Goal: Transaction & Acquisition: Purchase product/service

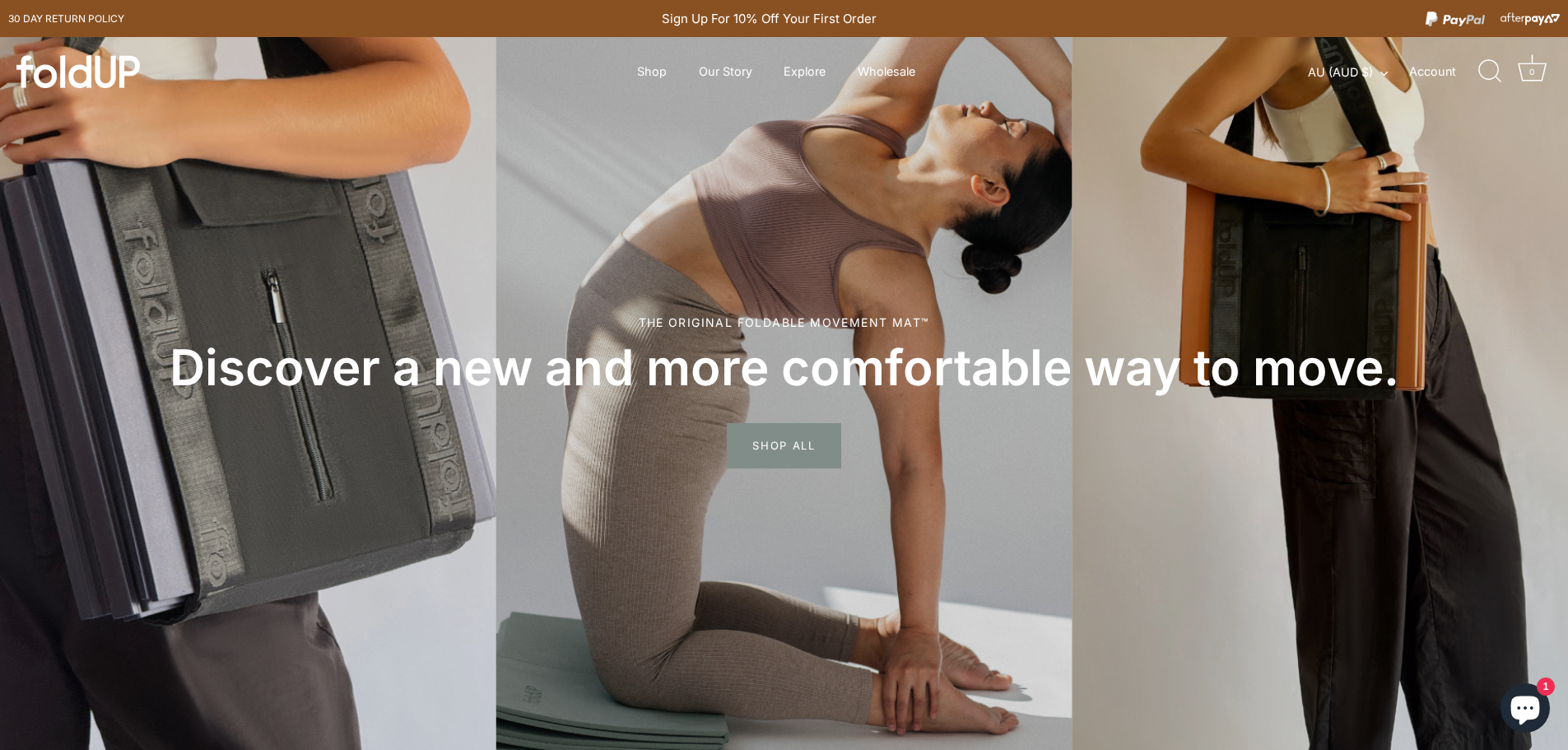
scroll to position [83, 0]
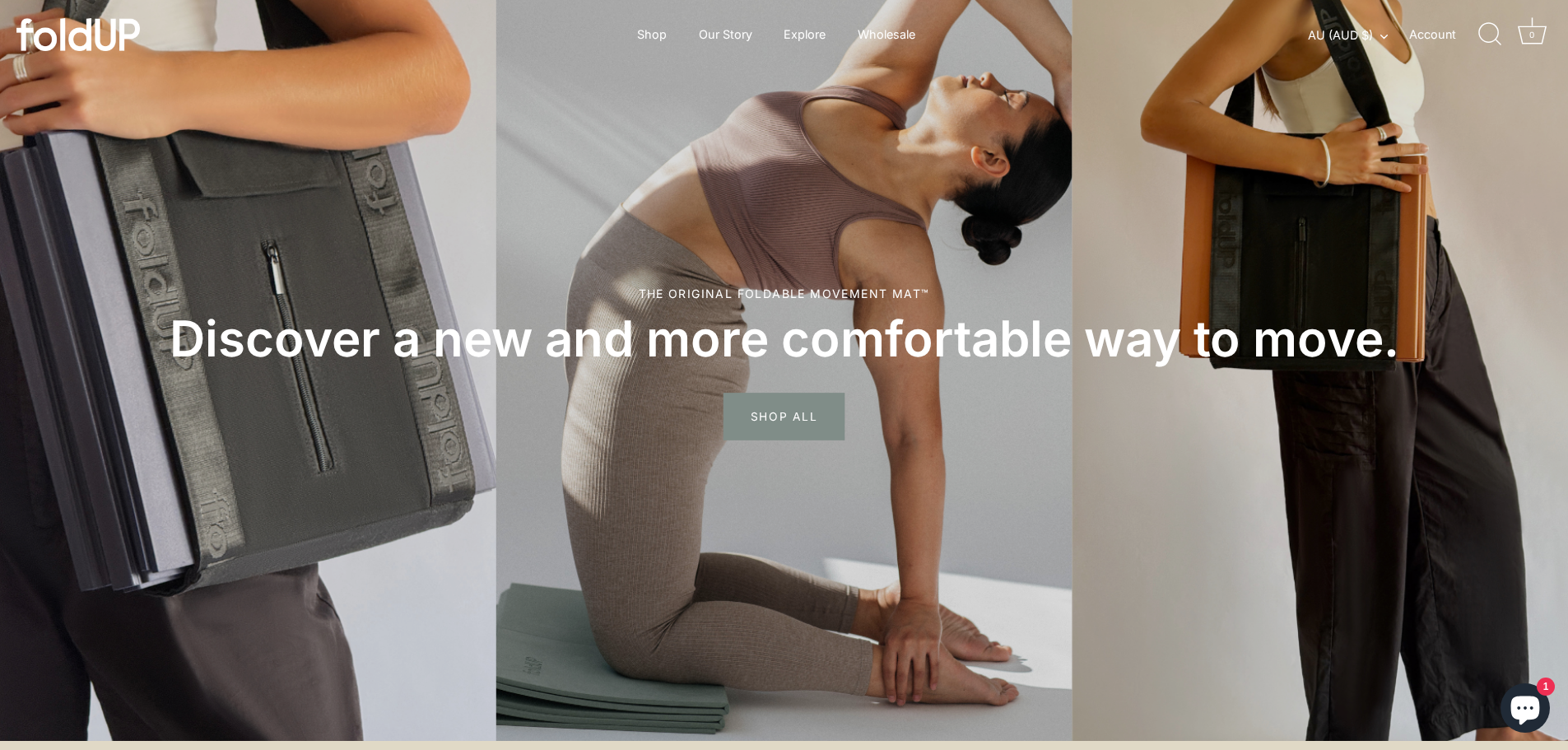
click at [811, 410] on span "SHOP ALL" at bounding box center [784, 417] width 121 height 48
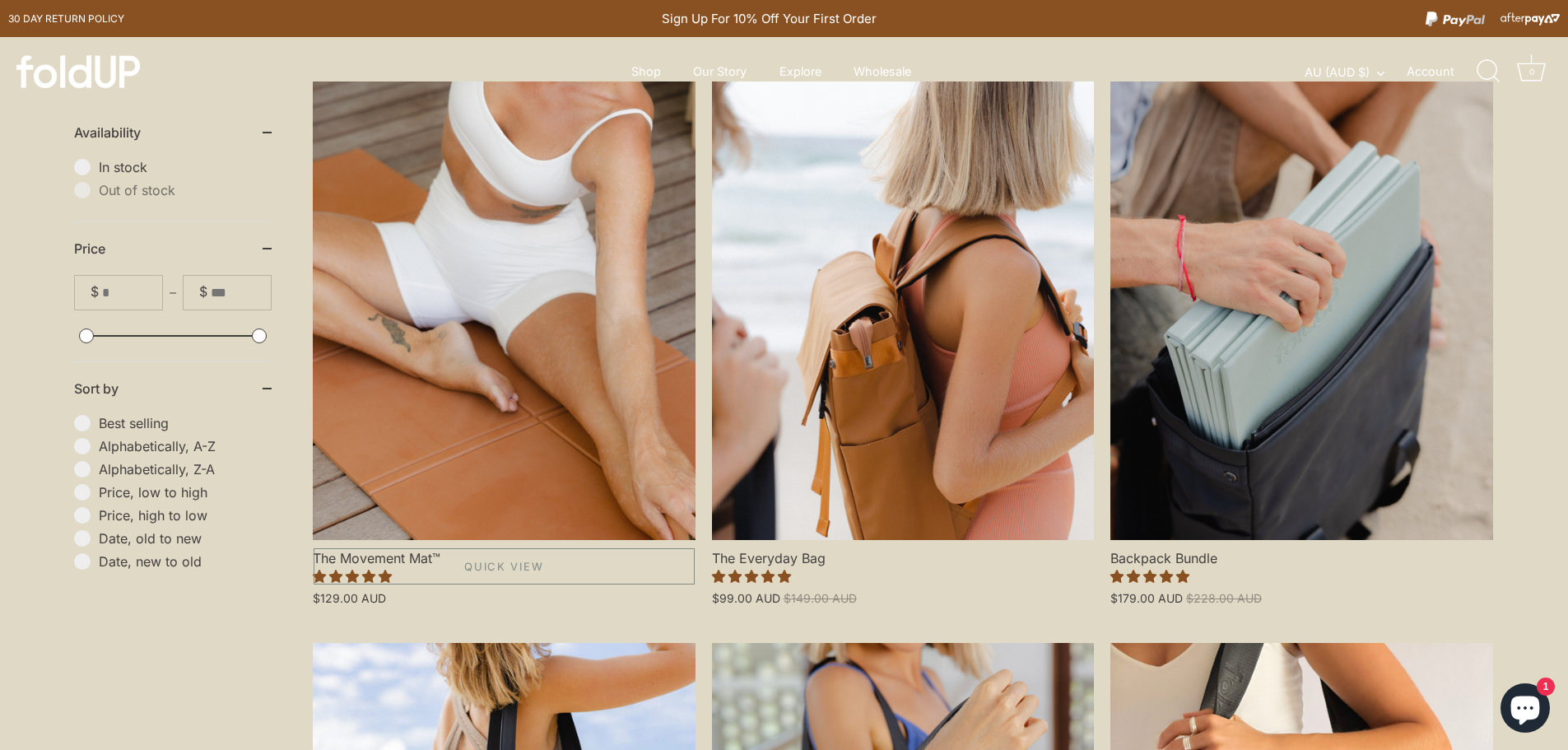
scroll to position [411, 0]
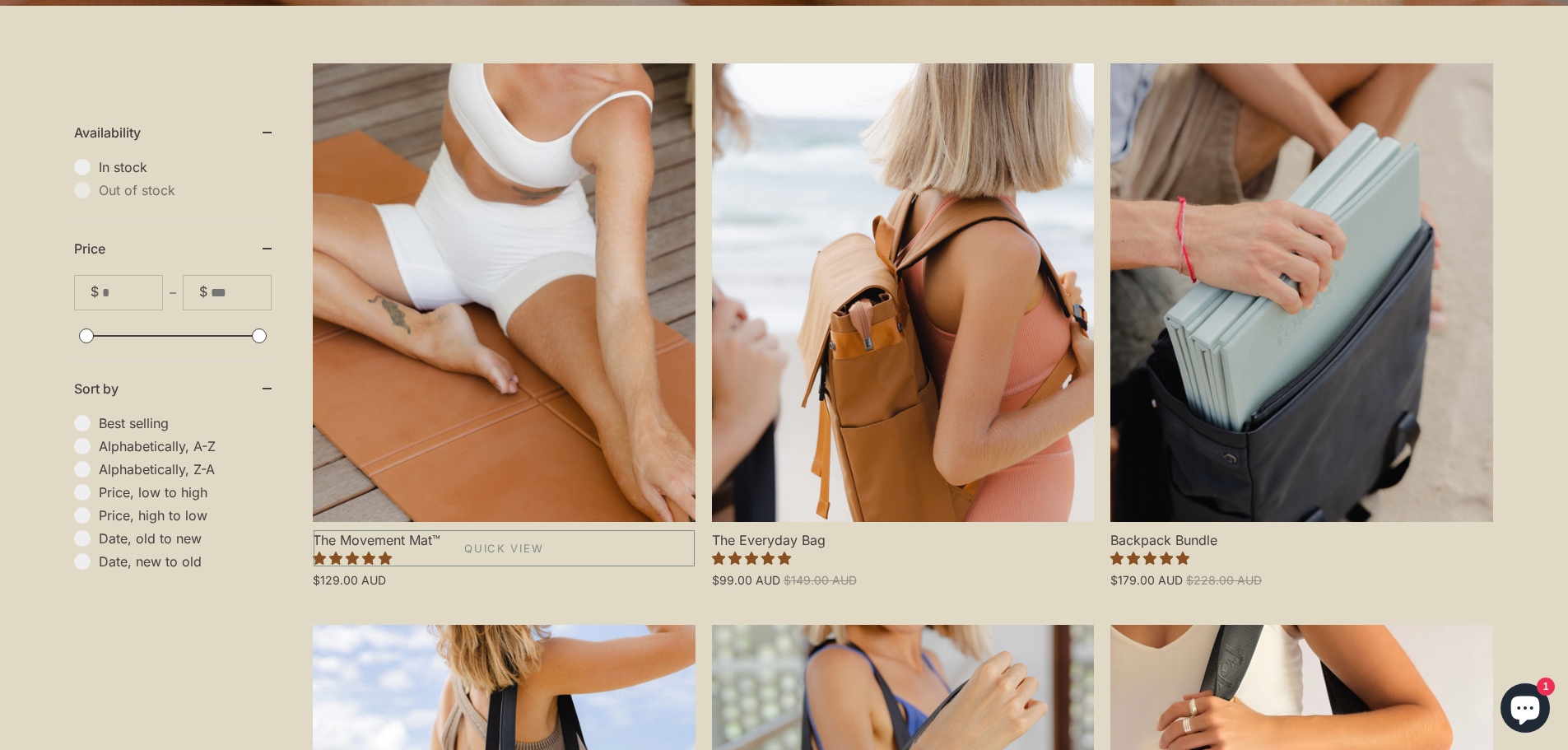
click at [442, 438] on link "The Movement Mat™" at bounding box center [504, 292] width 383 height 458
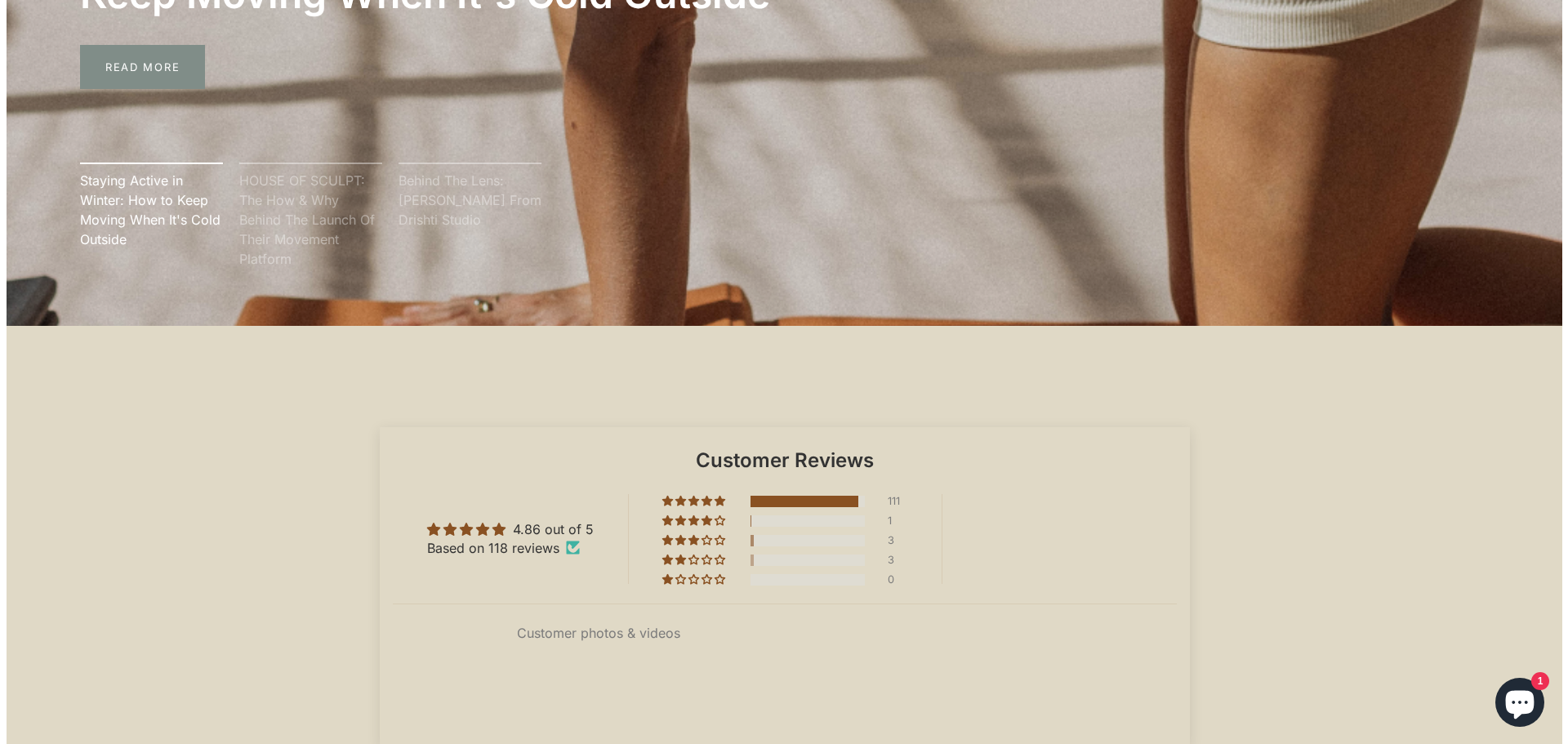
scroll to position [4572, 0]
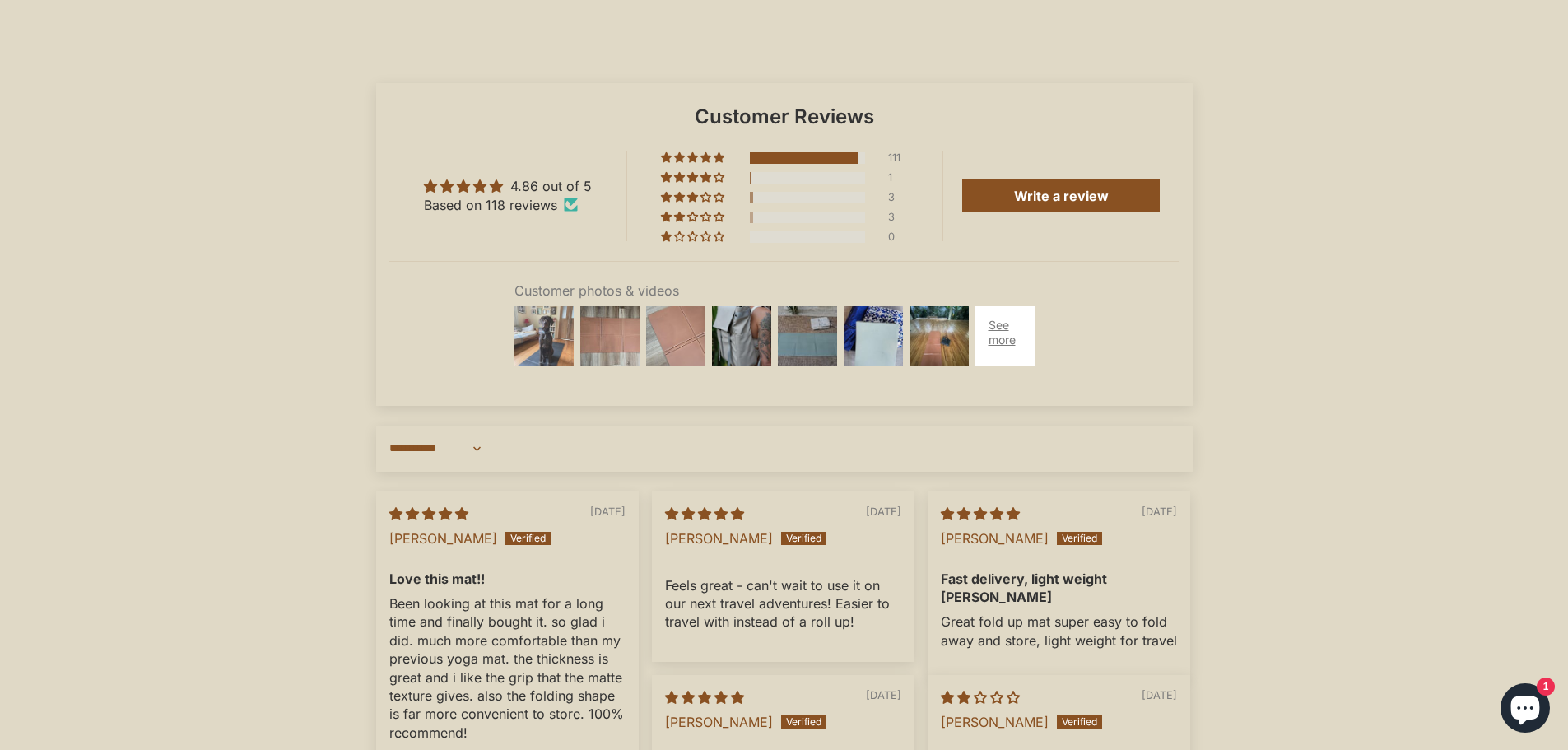
click at [559, 346] on img at bounding box center [544, 335] width 66 height 66
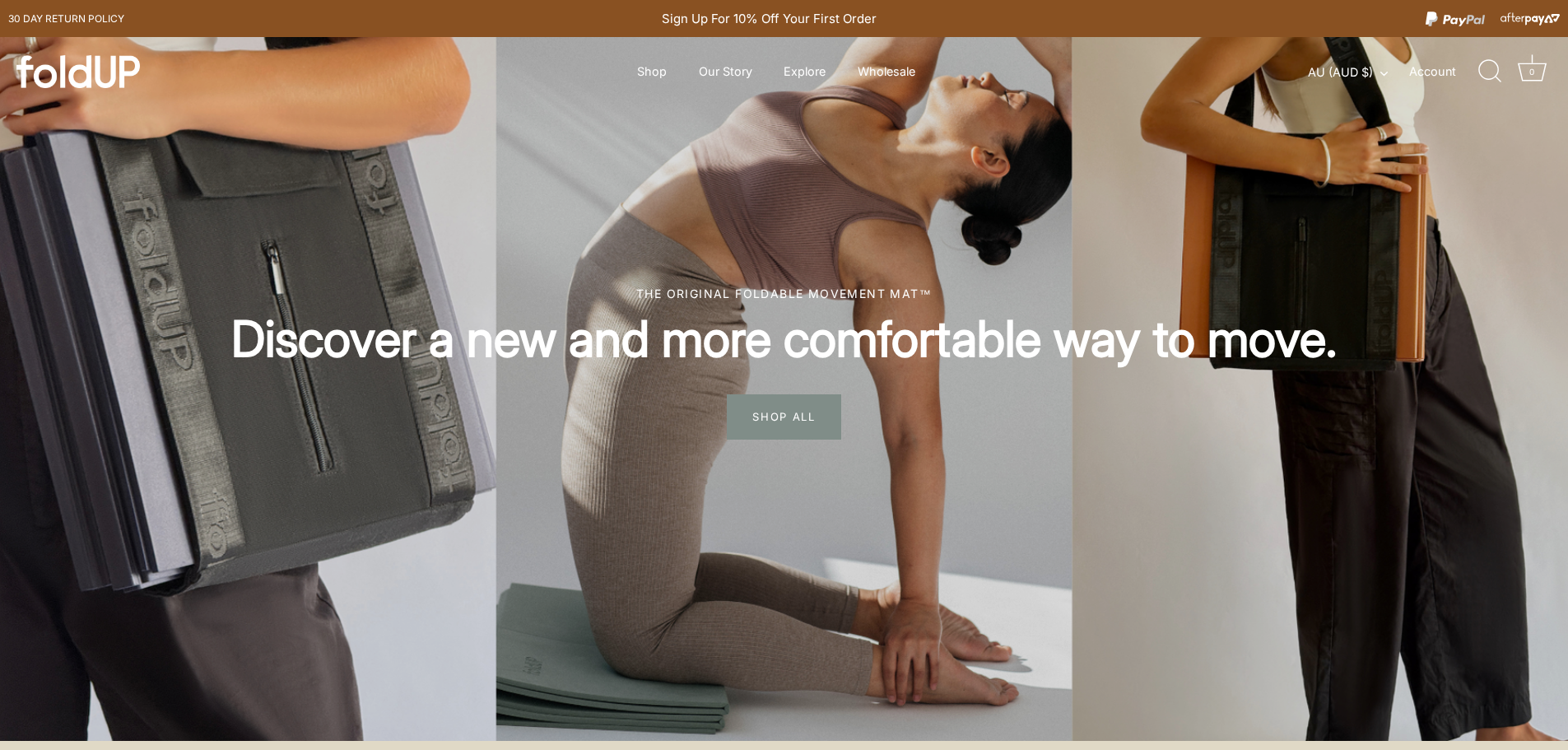
scroll to position [83, 0]
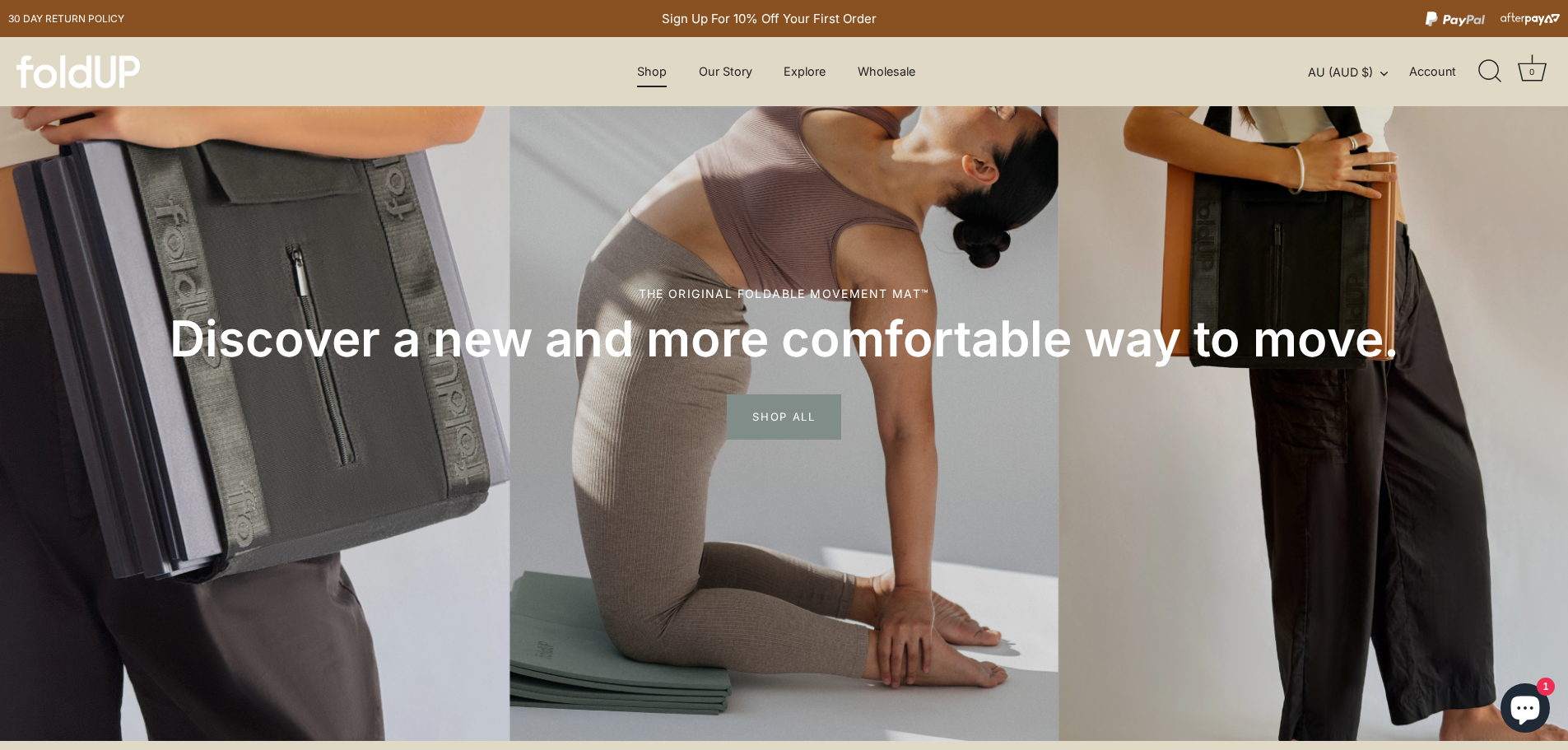
click at [666, 70] on link "Shop" at bounding box center [651, 71] width 58 height 31
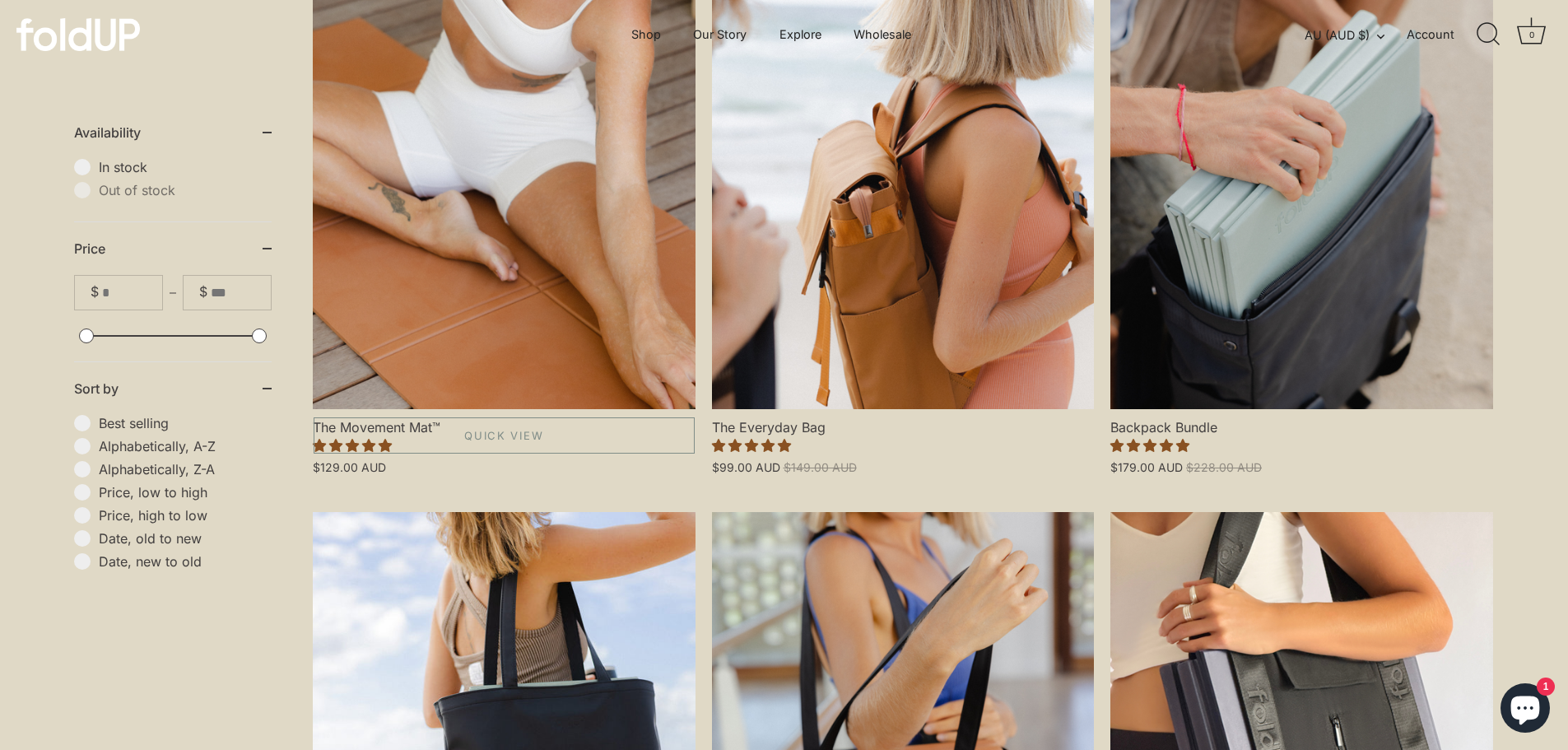
scroll to position [442, 0]
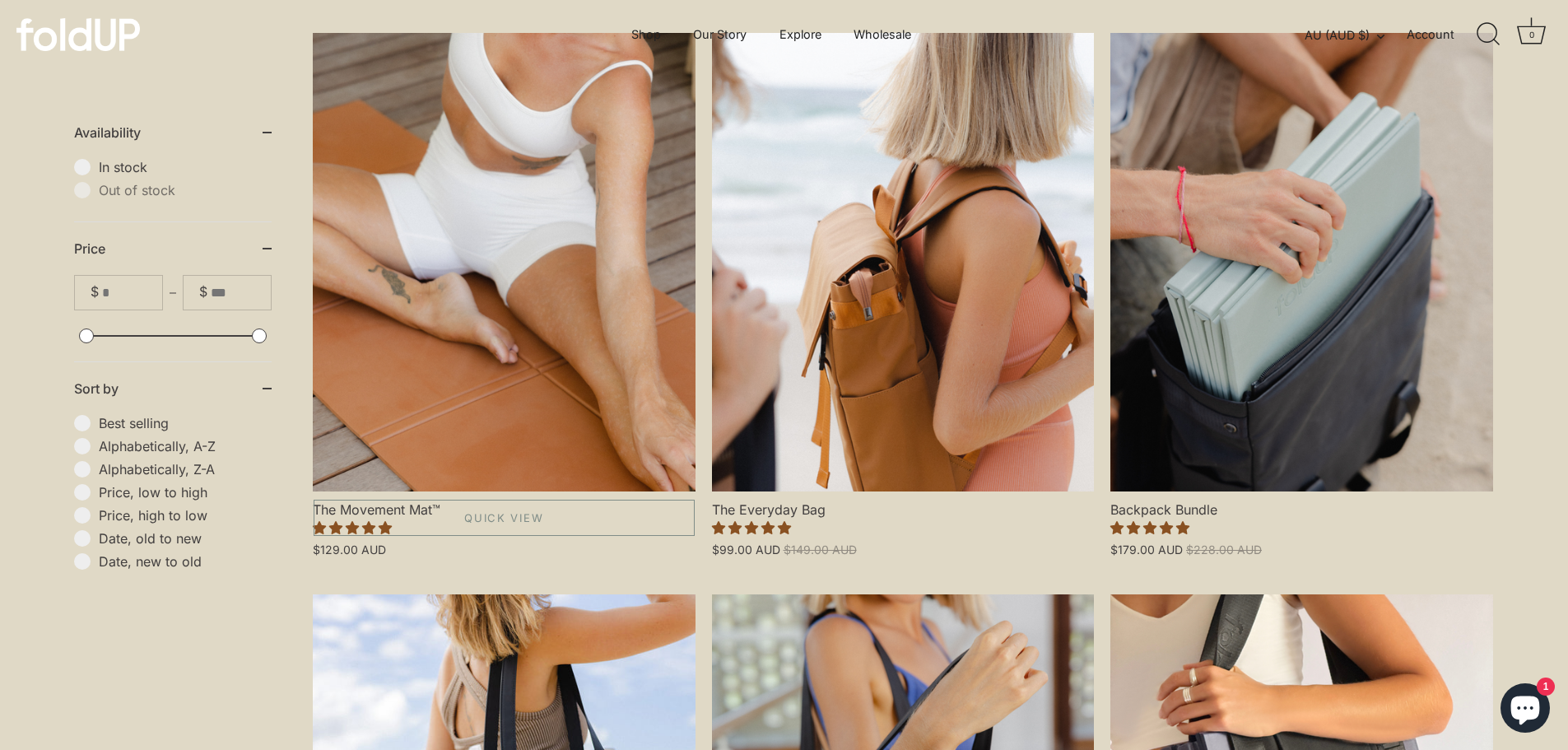
click at [442, 304] on link "The Movement Mat™" at bounding box center [504, 262] width 383 height 458
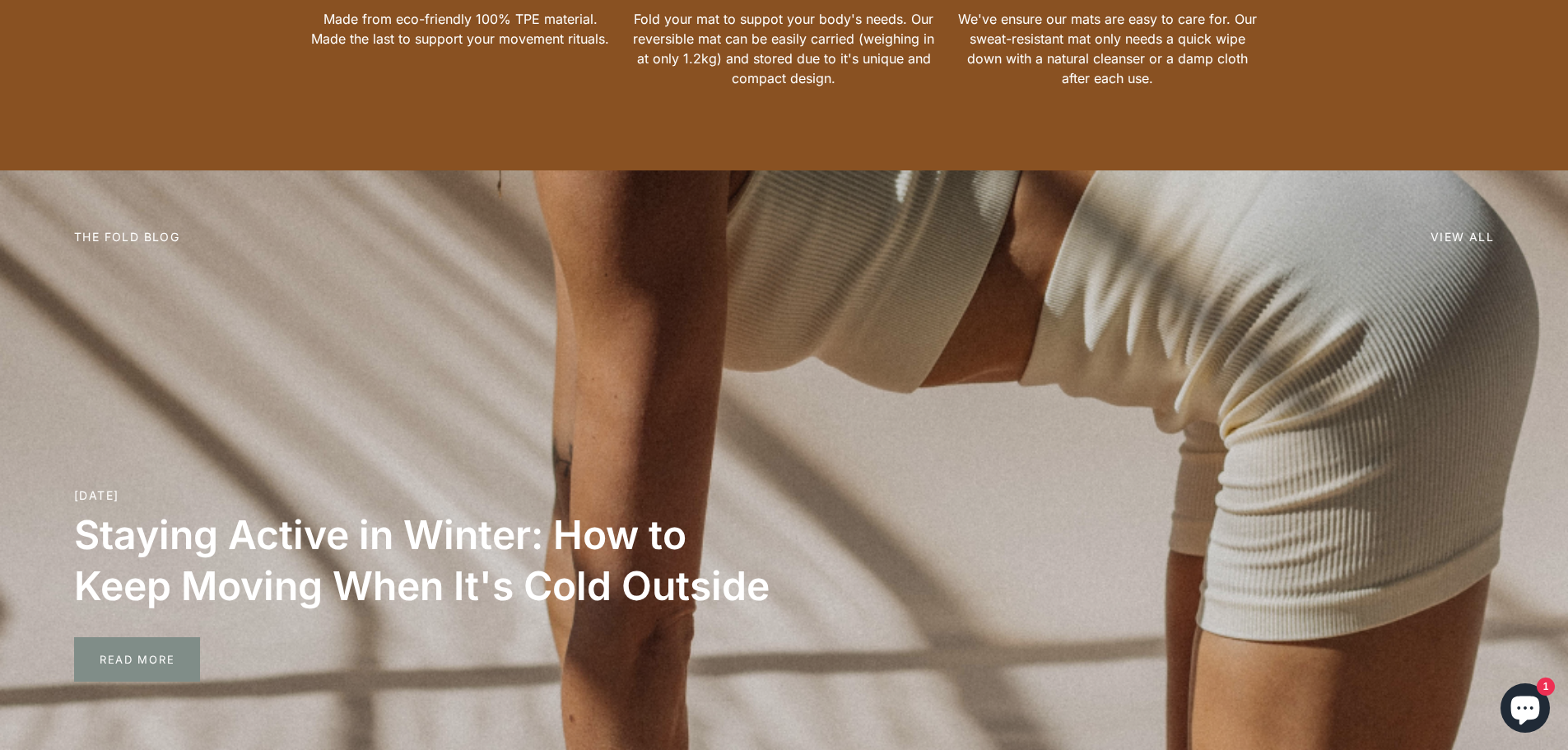
scroll to position [3951, 0]
